Goal: Task Accomplishment & Management: Use online tool/utility

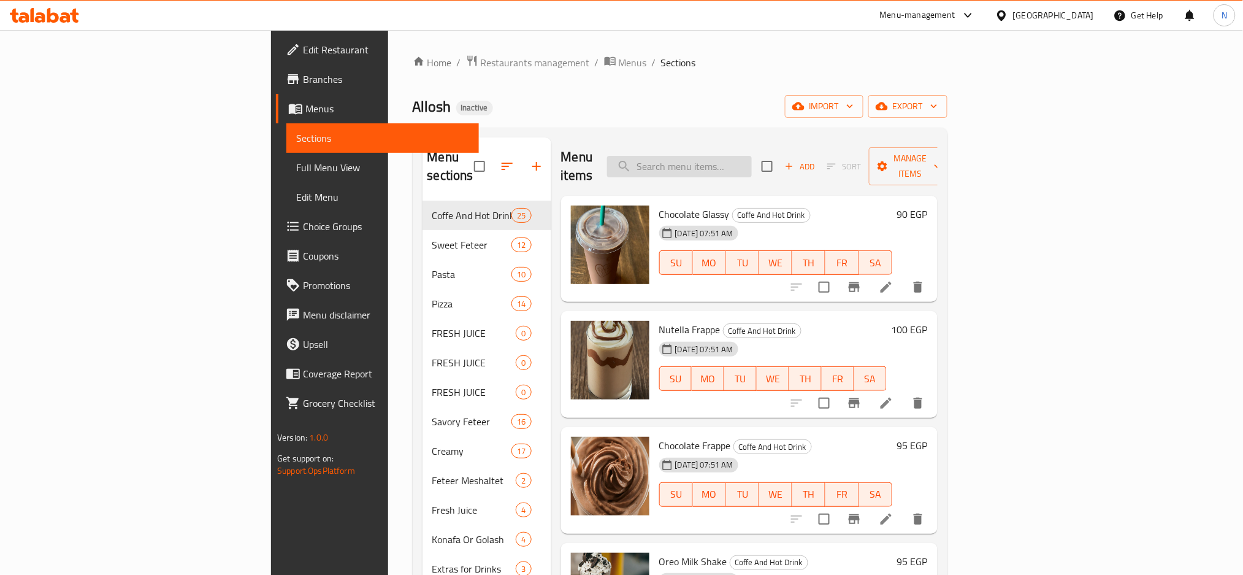
click at [752, 168] on input "search" at bounding box center [679, 166] width 145 height 21
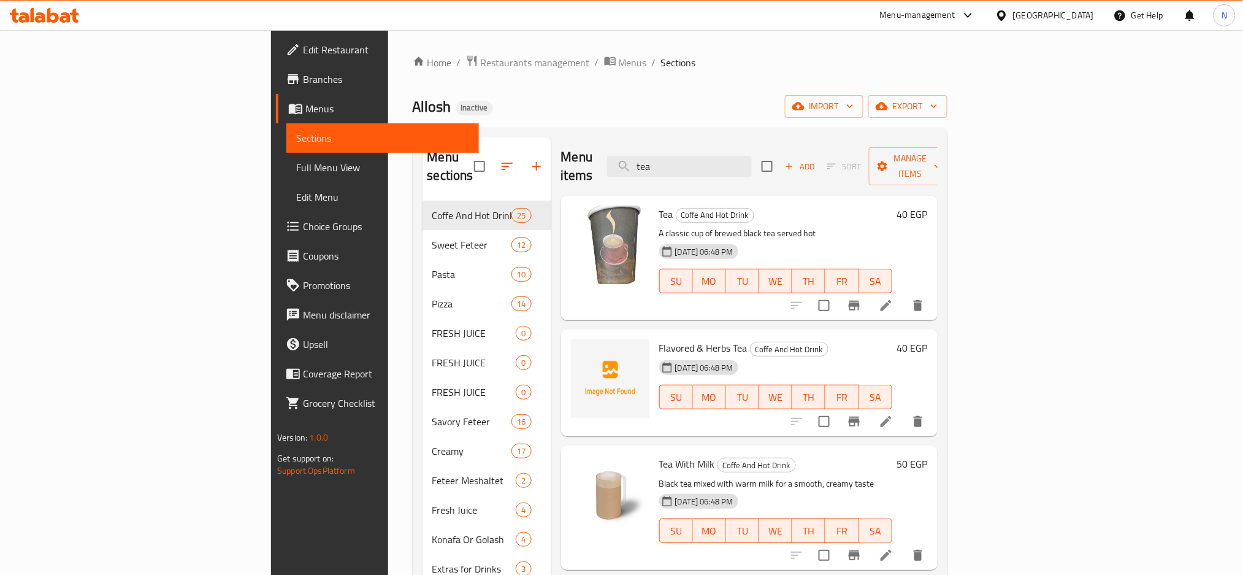
click at [704, 105] on div "Allosh Inactive import export" at bounding box center [680, 106] width 535 height 23
click at [748, 163] on input "tea" at bounding box center [679, 166] width 145 height 21
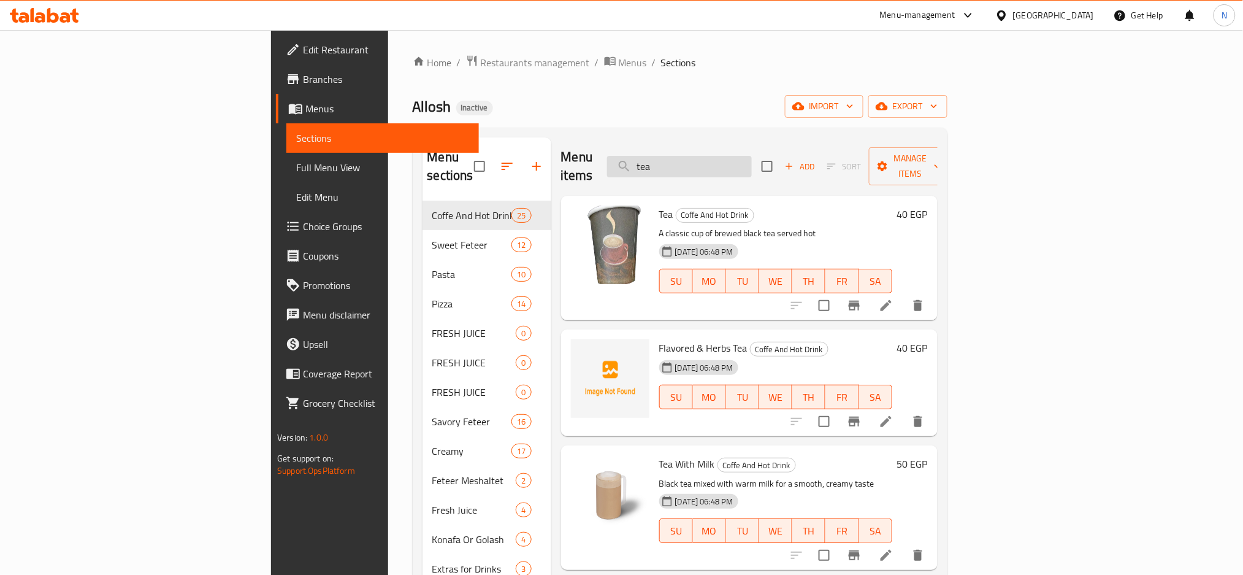
paste input "Latte Pistachio"
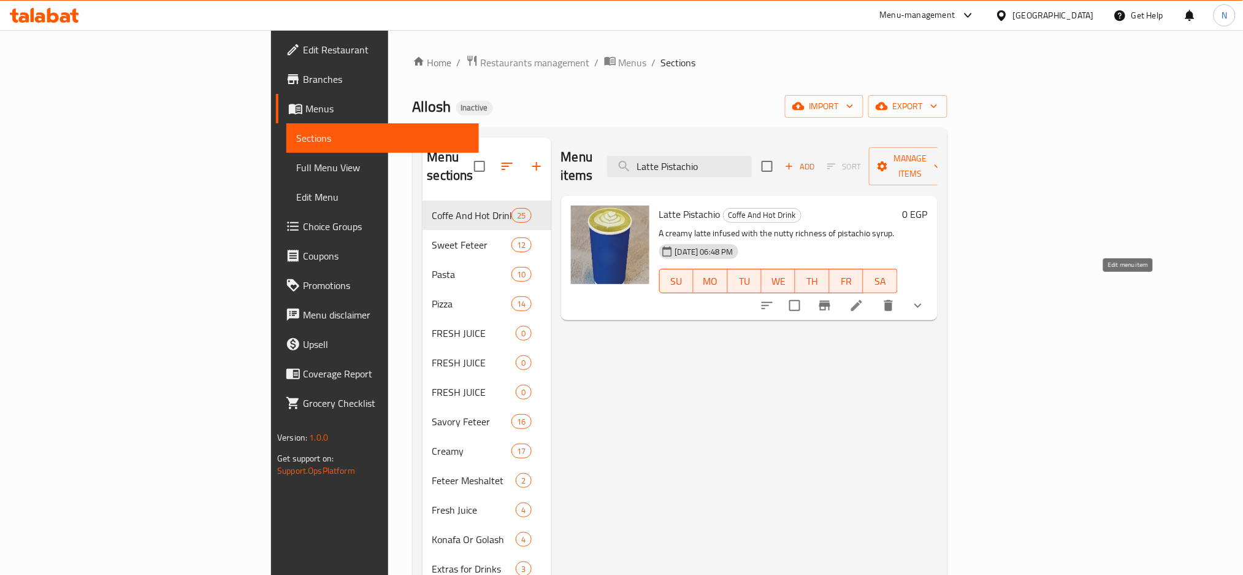
type input "Latte Pistachio"
click at [862, 300] on icon at bounding box center [856, 305] width 11 height 11
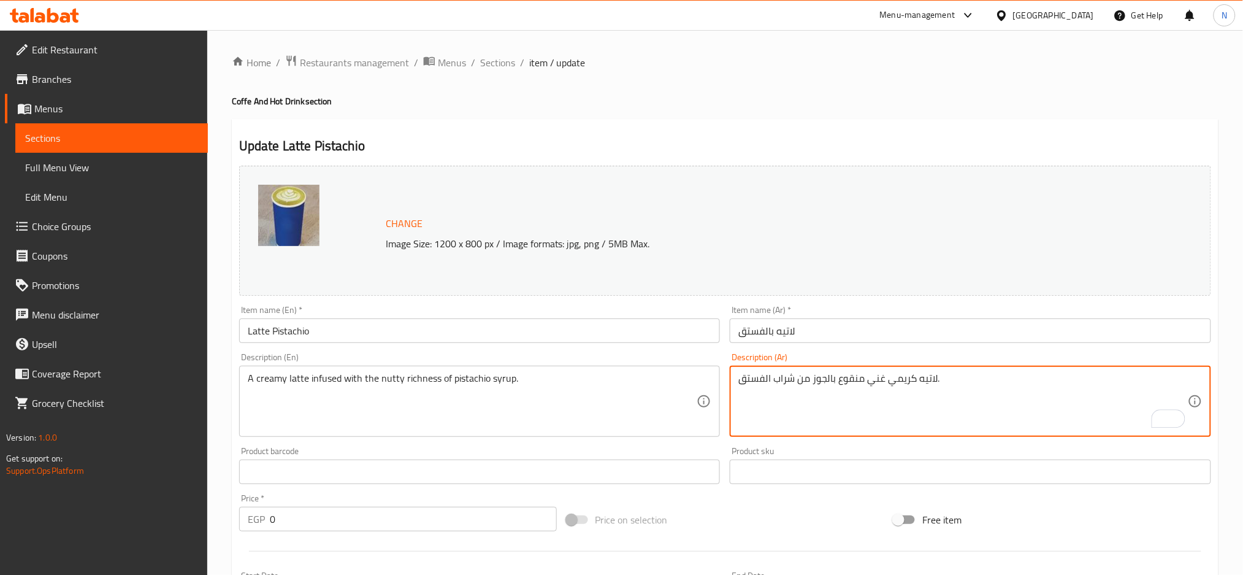
drag, startPoint x: 860, startPoint y: 386, endPoint x: 810, endPoint y: 366, distance: 54.2
click at [810, 366] on div "Description (Ar) لاتيه كريمي غني منقوع بالجوز من شراب الفستق. Description (Ar)" at bounding box center [970, 395] width 481 height 84
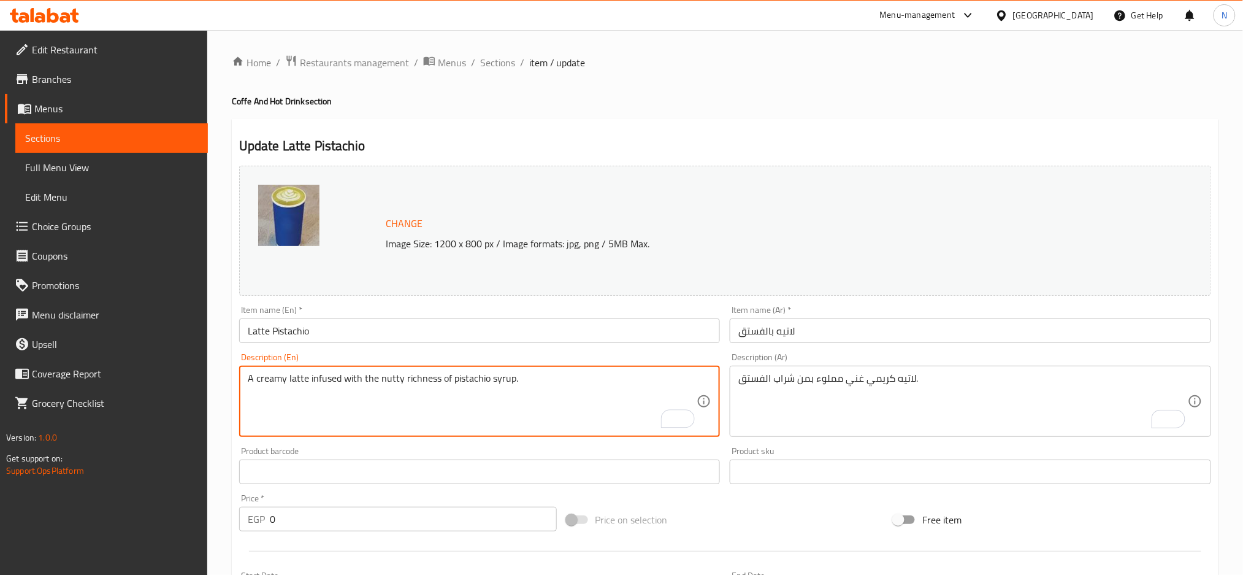
drag, startPoint x: 344, startPoint y: 378, endPoint x: 524, endPoint y: 410, distance: 182.5
click at [524, 410] on textarea "A creamy latte infused with the nutty richness of pistachio syrup." at bounding box center [473, 401] width 450 height 58
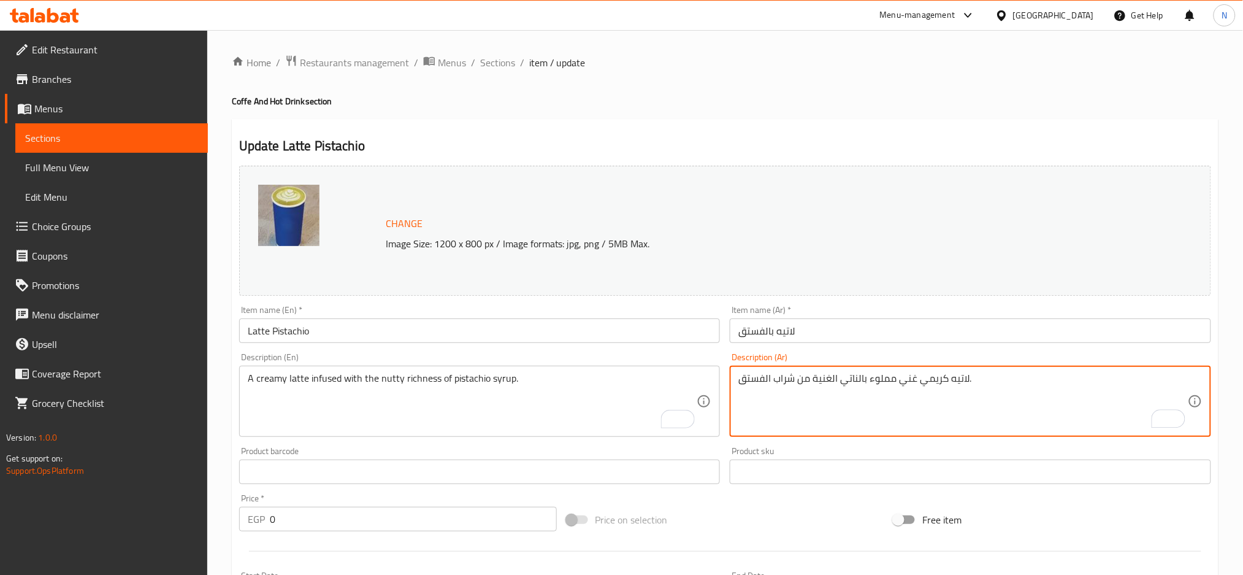
type textarea "لاتيه كريمي غني مملوء بالناتي الغنية من شراب الفستق."
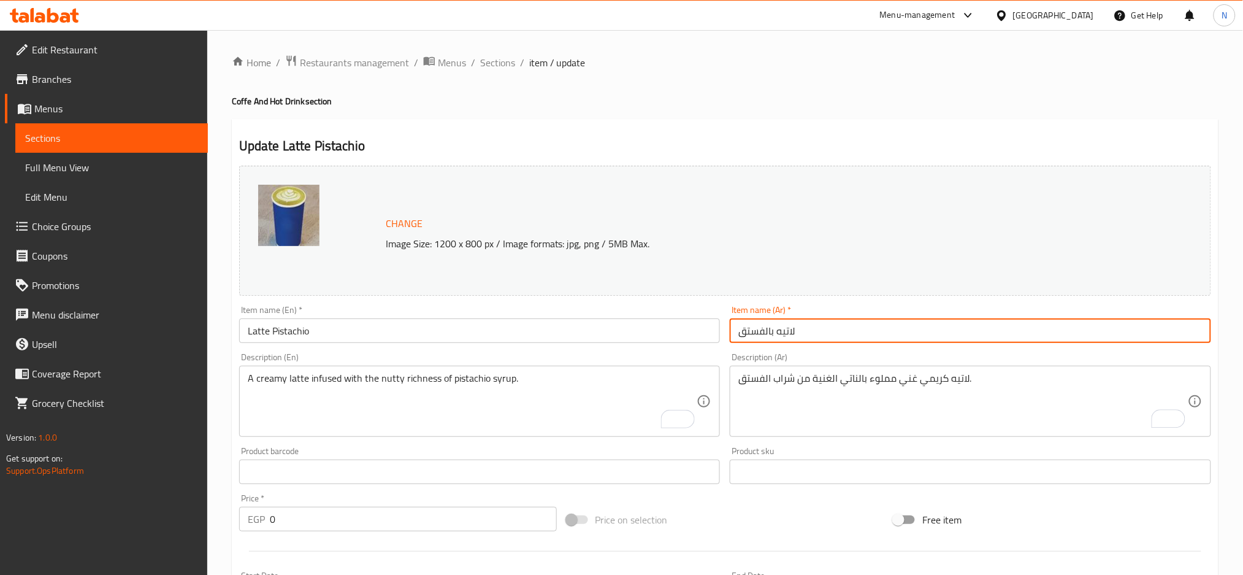
click at [784, 339] on input "لاتيه بالفستق" at bounding box center [970, 330] width 481 height 25
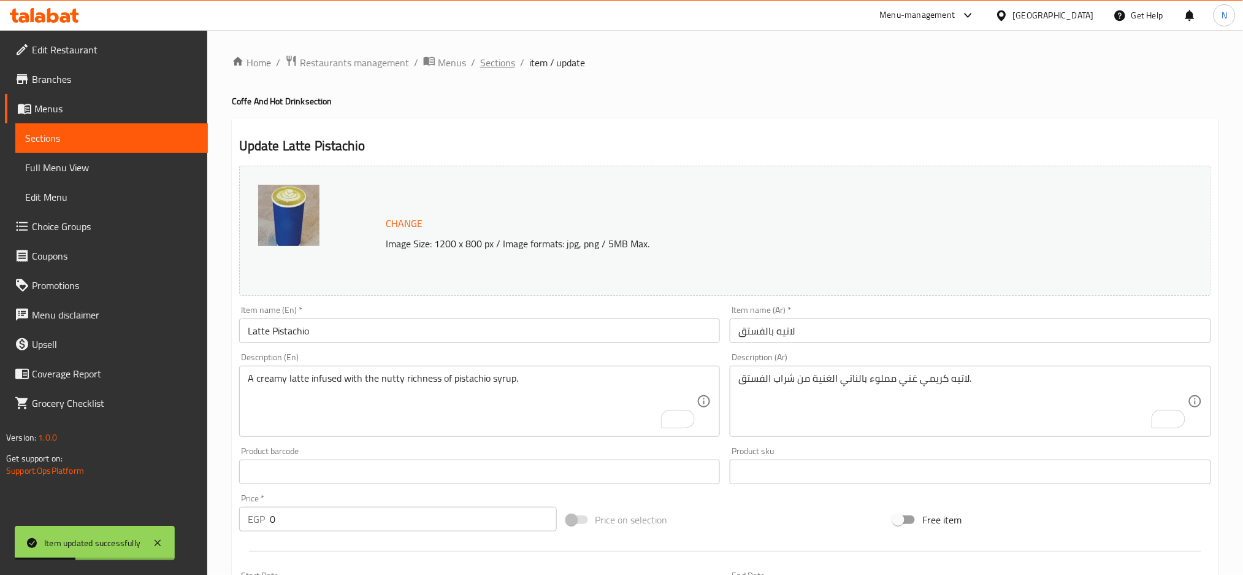
click at [504, 70] on span "Sections" at bounding box center [497, 62] width 35 height 15
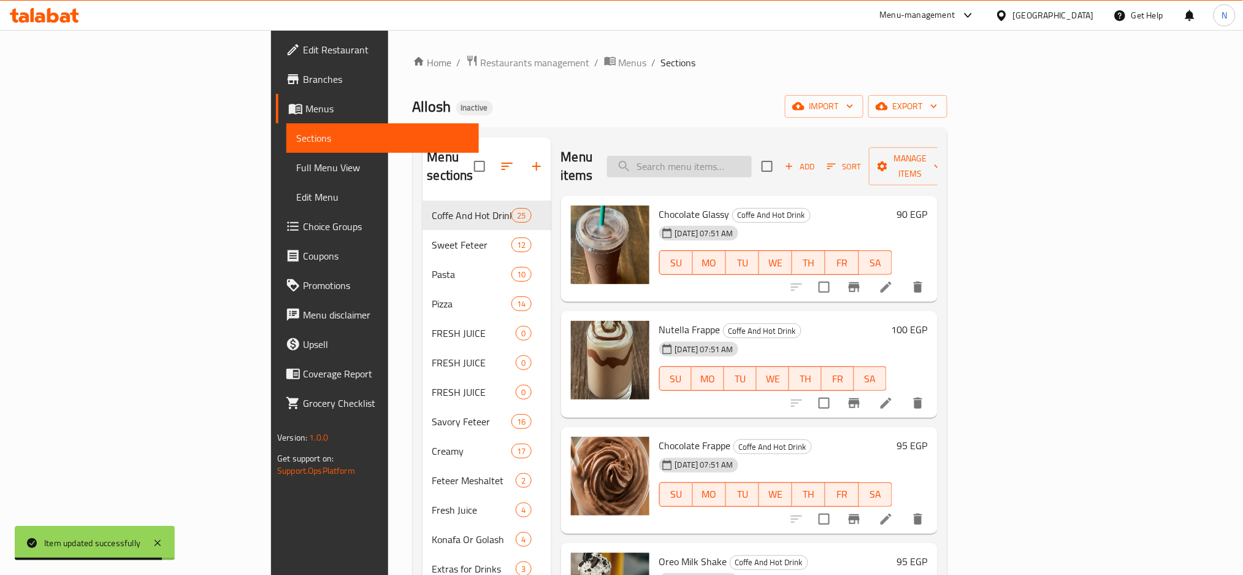
click at [752, 164] on input "search" at bounding box center [679, 166] width 145 height 21
paste input "Nescafe"
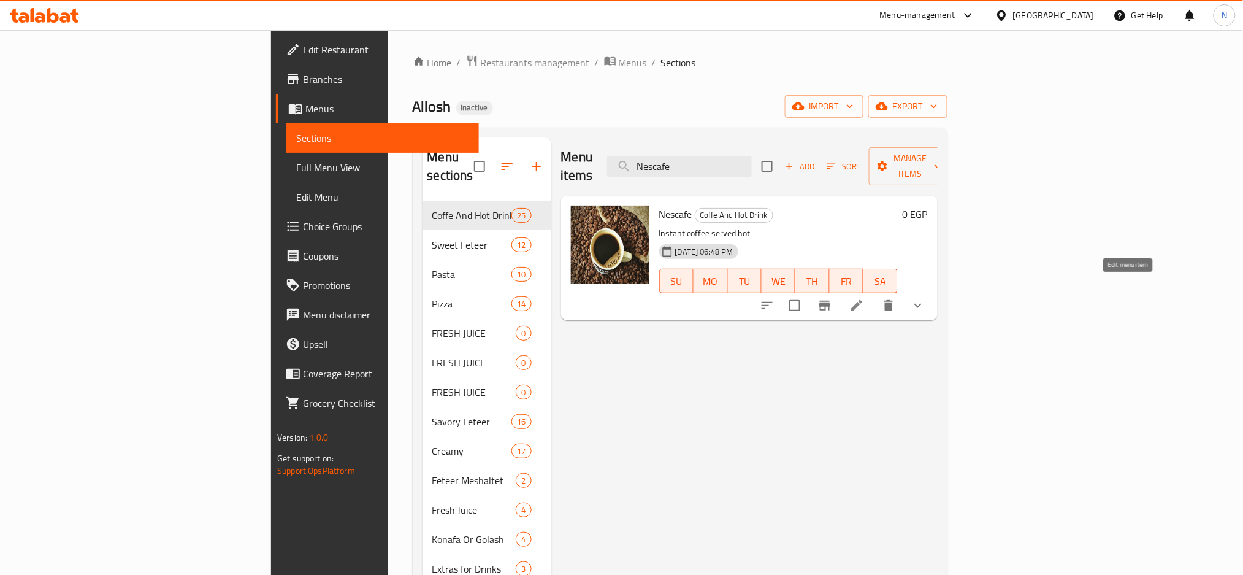
type input "Nescafe"
click at [864, 298] on icon at bounding box center [856, 305] width 15 height 15
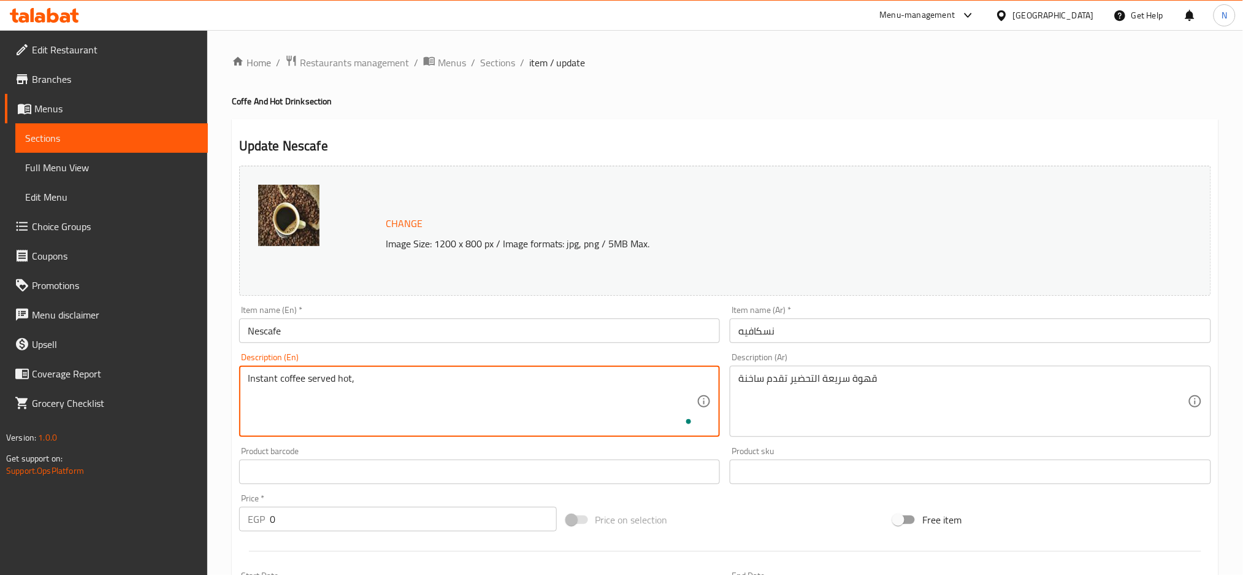
paste textarea "offering a quick and convenient coffee option."
type textarea "Instant coffee served hot, offering a quick and convenient coffee option."
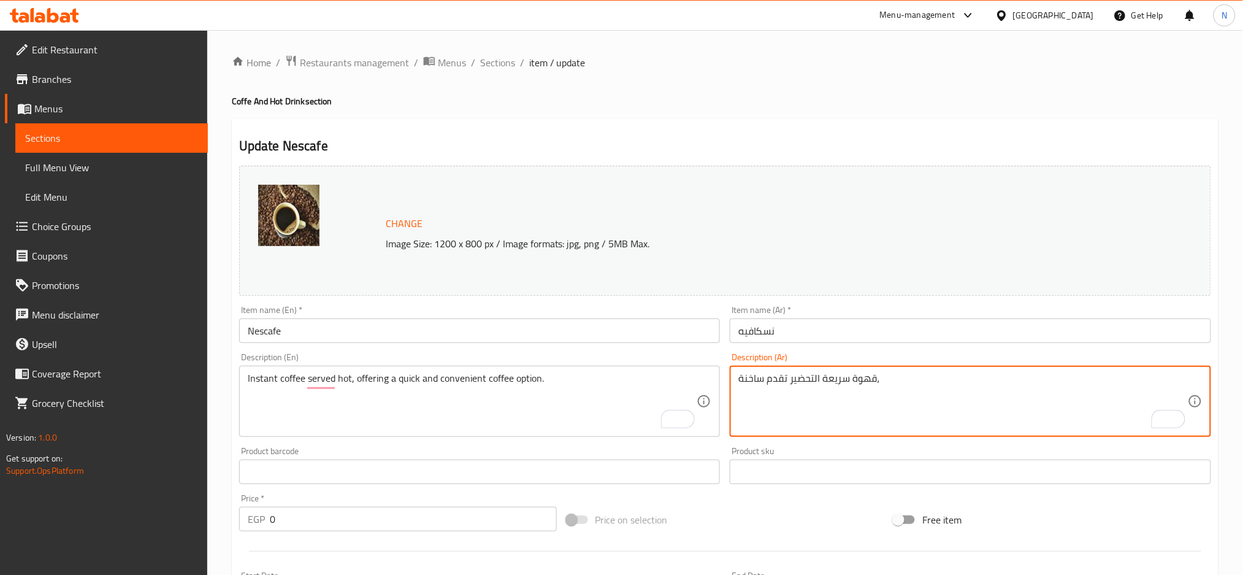
paste textarea "، وتوفر خيارًا سريعًا ومريحًا للقهوة."
click at [875, 378] on textarea "قهوة سريعة التحضير تقدم ساخنة، ، وتوفر خيارًا سريعًا ومريحًا للقهوة." at bounding box center [963, 401] width 450 height 58
type textarea "قهوة سريعة التحضير تقدم ساخنة، وتوفر خيارًا سريعًا ومريحًا للقهوة."
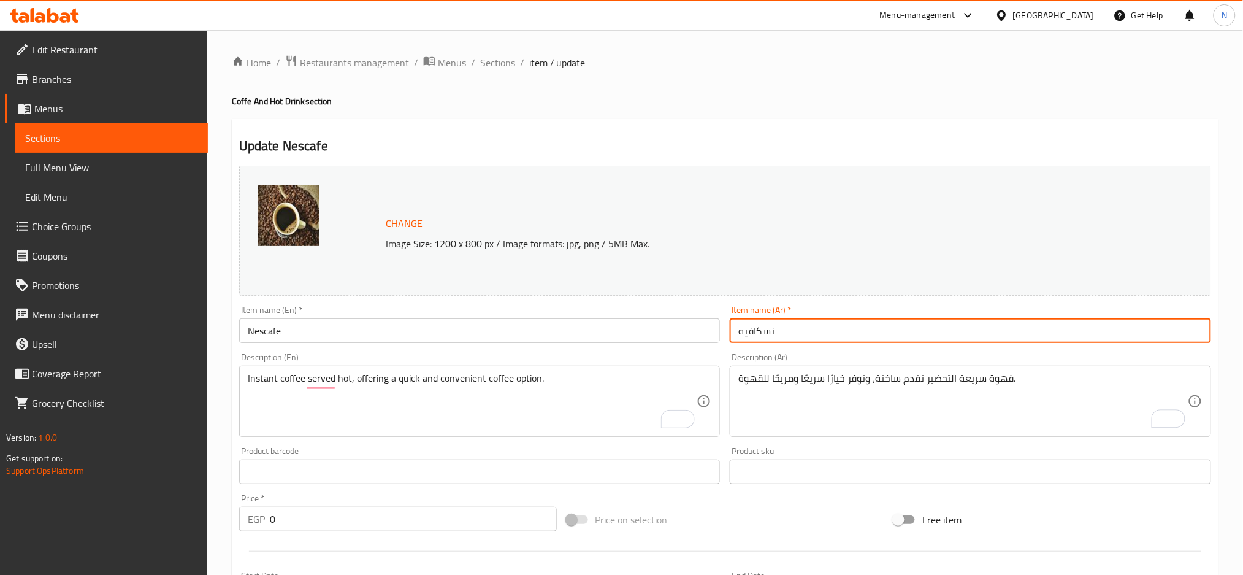
click at [844, 335] on input "نسكافيه" at bounding box center [970, 330] width 481 height 25
